Goal: Find specific page/section: Find specific page/section

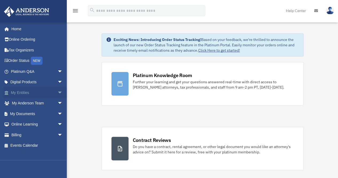
click at [57, 93] on span "arrow_drop_down" at bounding box center [62, 92] width 11 height 11
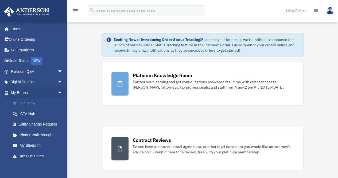
click at [29, 102] on link "Overview" at bounding box center [38, 103] width 63 height 11
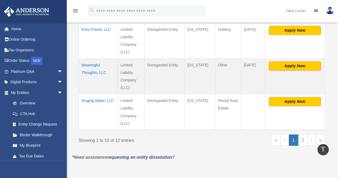
scroll to position [342, 0]
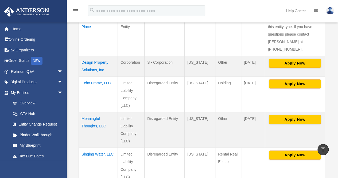
click at [92, 112] on td "Meaningful Thoughts, LLC" at bounding box center [98, 130] width 39 height 36
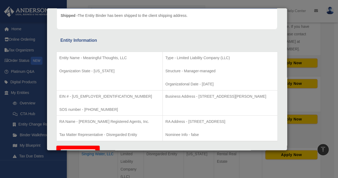
scroll to position [65, 0]
